Goal: Use online tool/utility: Utilize a website feature to perform a specific function

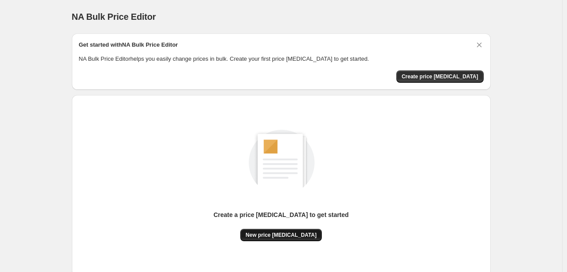
click at [293, 236] on span "New price [MEDICAL_DATA]" at bounding box center [280, 235] width 71 height 7
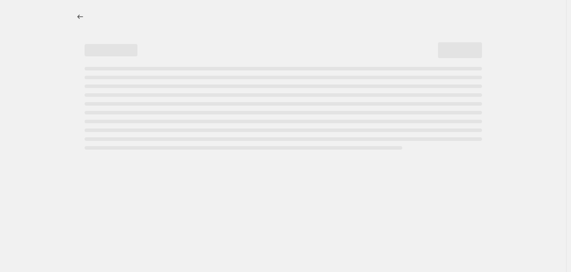
select select "percentage"
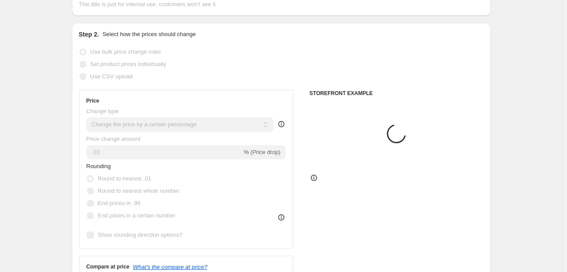
scroll to position [176, 0]
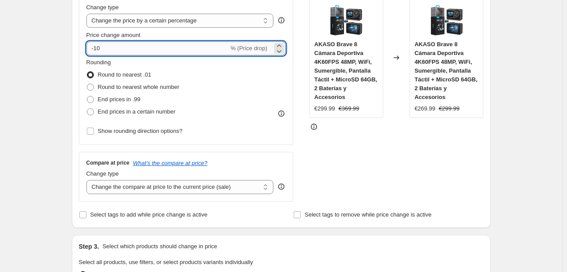
click at [156, 53] on input "-10" at bounding box center [157, 48] width 142 height 14
type input "-1"
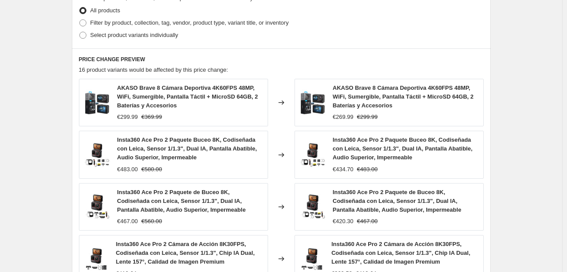
scroll to position [666, 0]
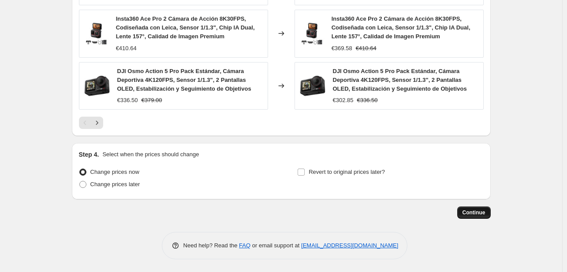
type input "-35"
click at [481, 212] on span "Continue" at bounding box center [473, 212] width 23 height 7
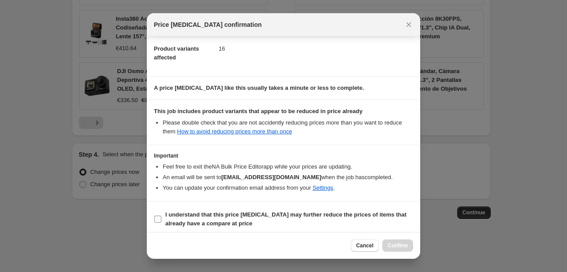
scroll to position [98, 0]
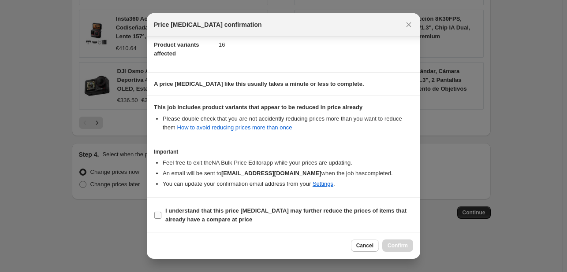
click at [156, 218] on input "I understand that this price [MEDICAL_DATA] may further reduce the prices of it…" at bounding box center [157, 215] width 7 height 7
checkbox input "true"
click at [409, 250] on button "Confirm" at bounding box center [397, 246] width 31 height 12
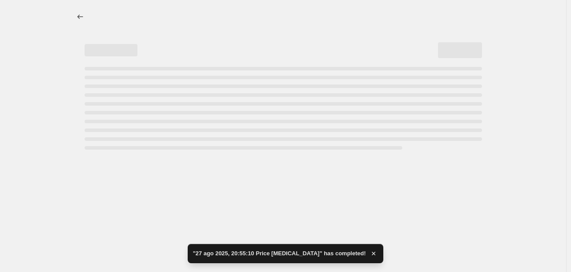
select select "percentage"
